Goal: Obtain resource: Obtain resource

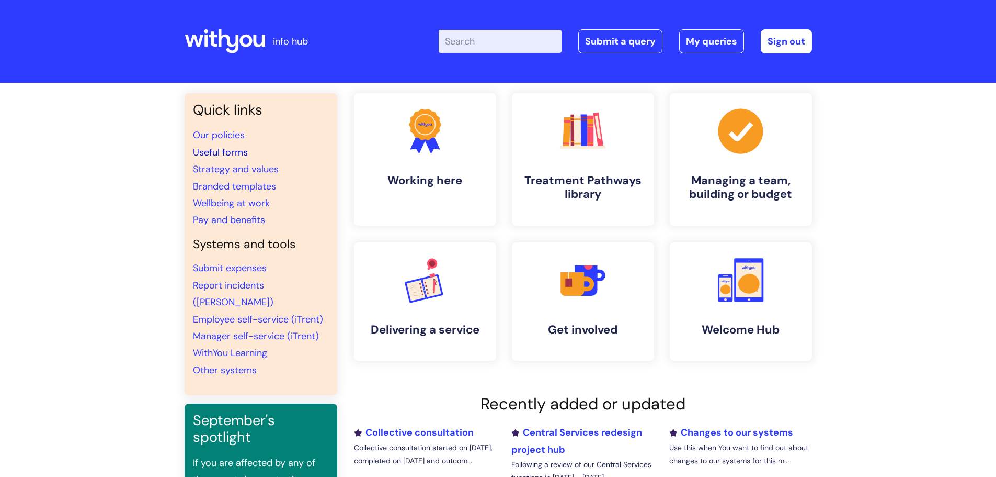
click at [225, 154] on link "Useful forms" at bounding box center [220, 152] width 55 height 13
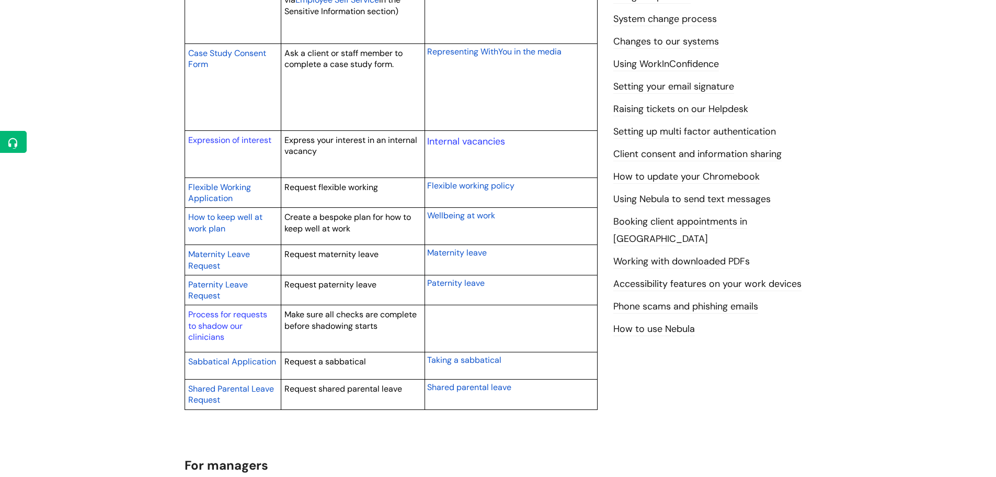
scroll to position [418, 0]
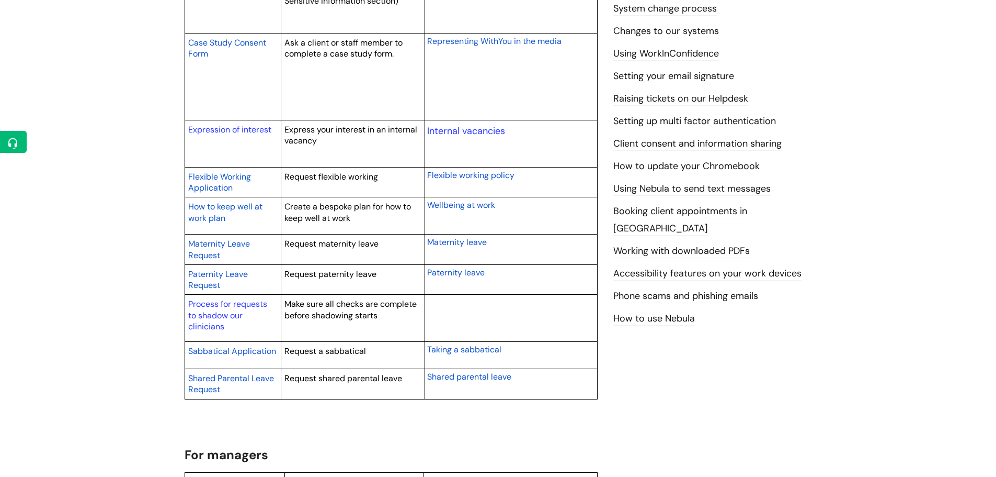
click at [232, 349] on span "Sabbatical Application" at bounding box center [232, 350] width 88 height 11
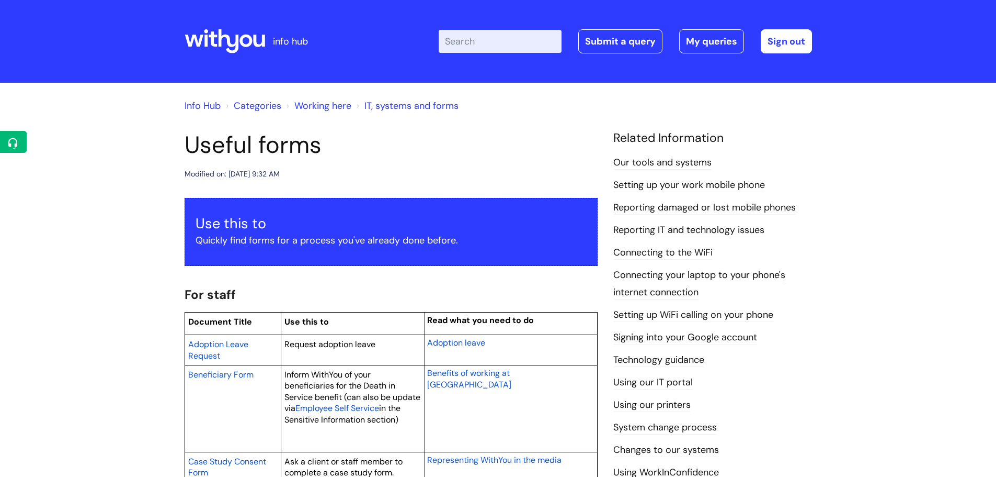
scroll to position [418, 0]
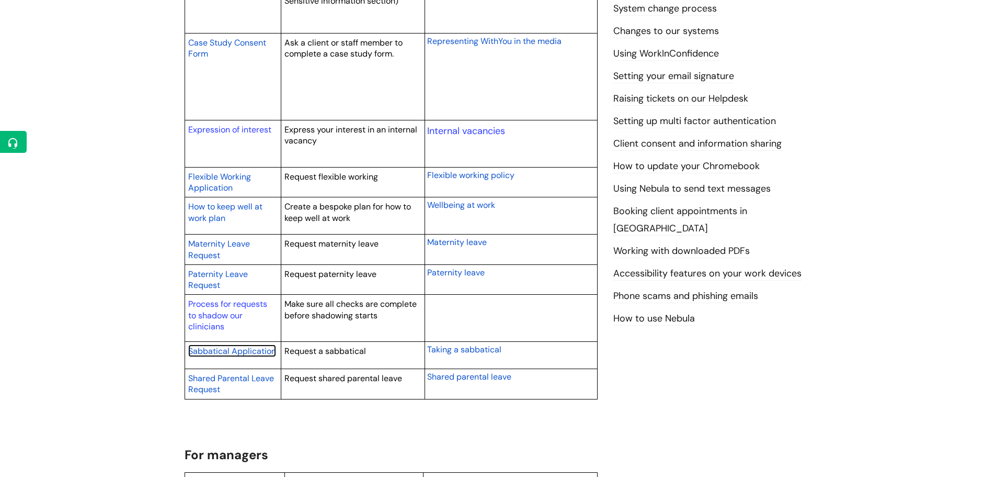
drag, startPoint x: 242, startPoint y: 349, endPoint x: 258, endPoint y: 342, distance: 17.6
click at [242, 349] on span "Sabbatical Application" at bounding box center [232, 350] width 88 height 11
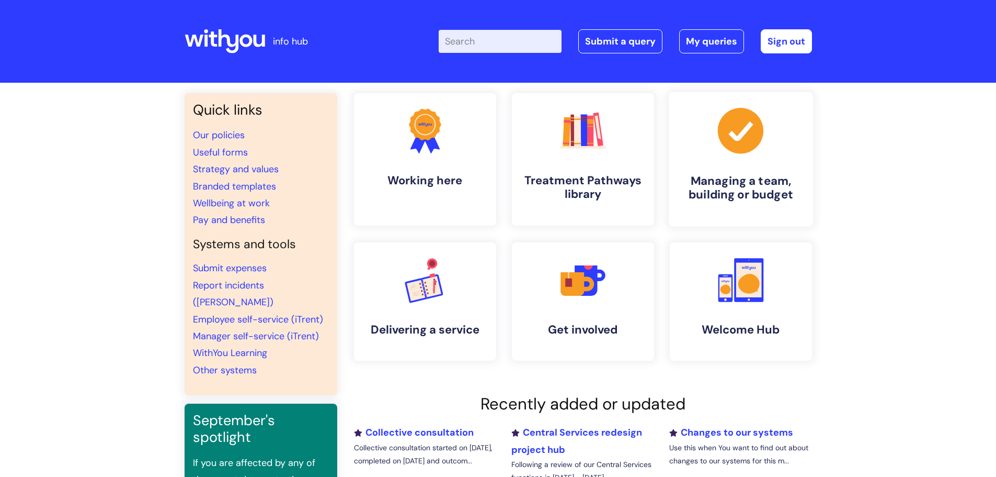
click at [719, 174] on h4 "Managing a team, building or budget" at bounding box center [741, 188] width 128 height 28
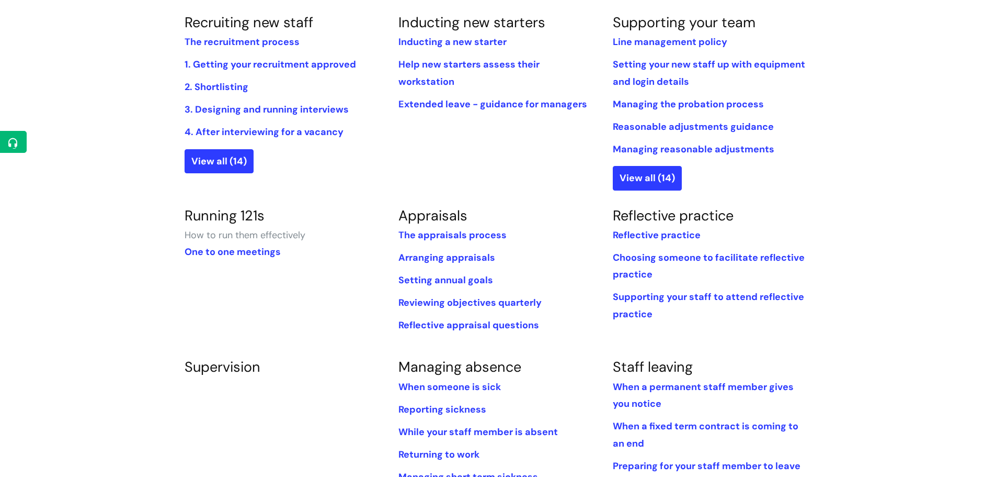
scroll to position [314, 0]
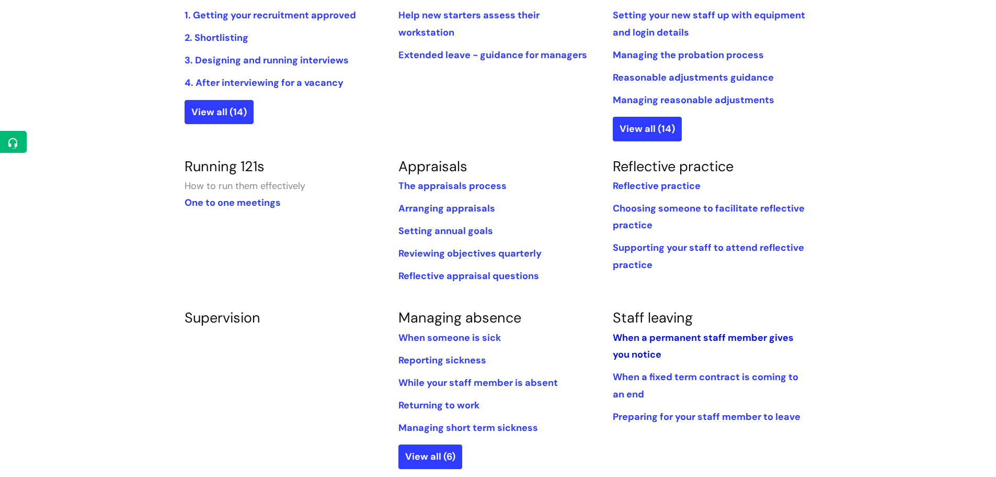
click at [688, 341] on link "When a permanent staff member gives you notice" at bounding box center [703, 345] width 181 height 29
